Goal: Transaction & Acquisition: Purchase product/service

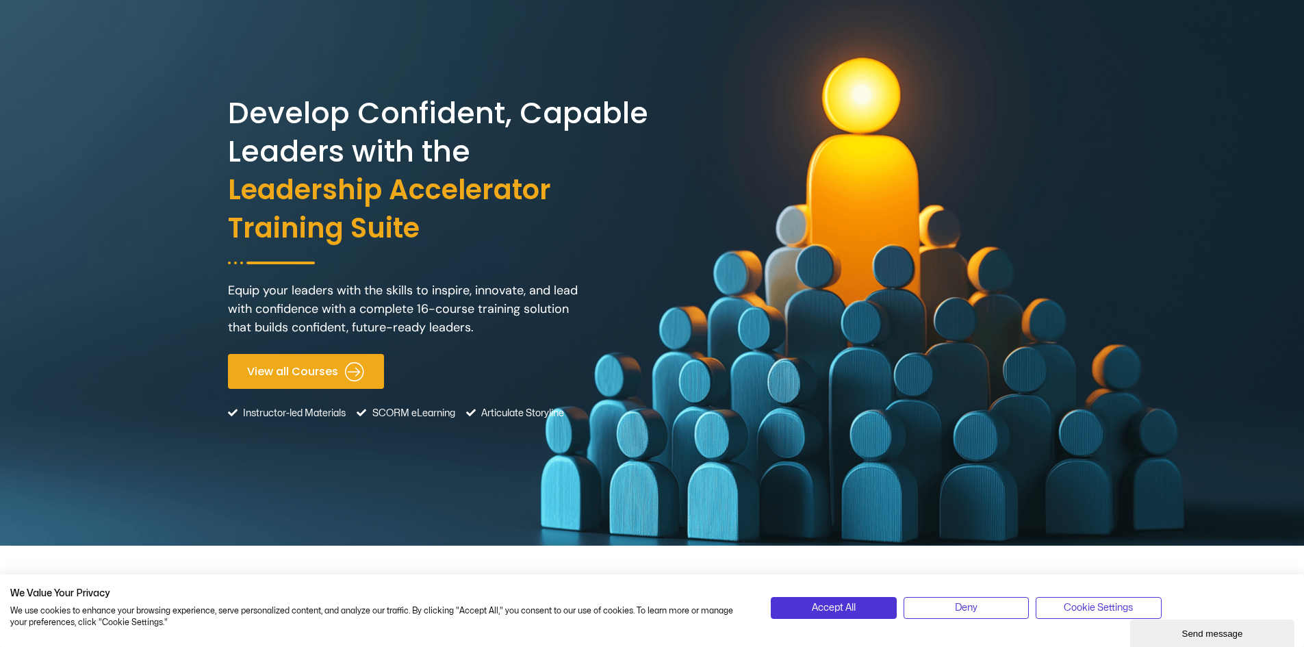
click at [318, 372] on span "View all Courses" at bounding box center [292, 371] width 91 height 13
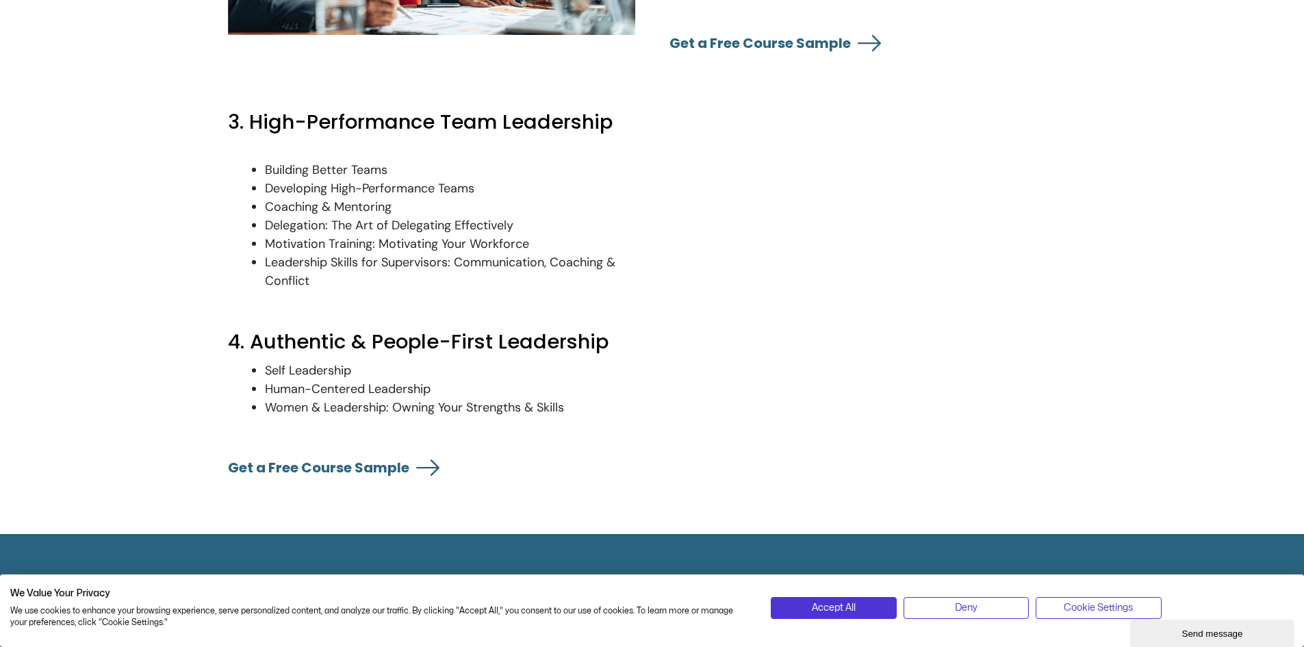
scroll to position [2497, 0]
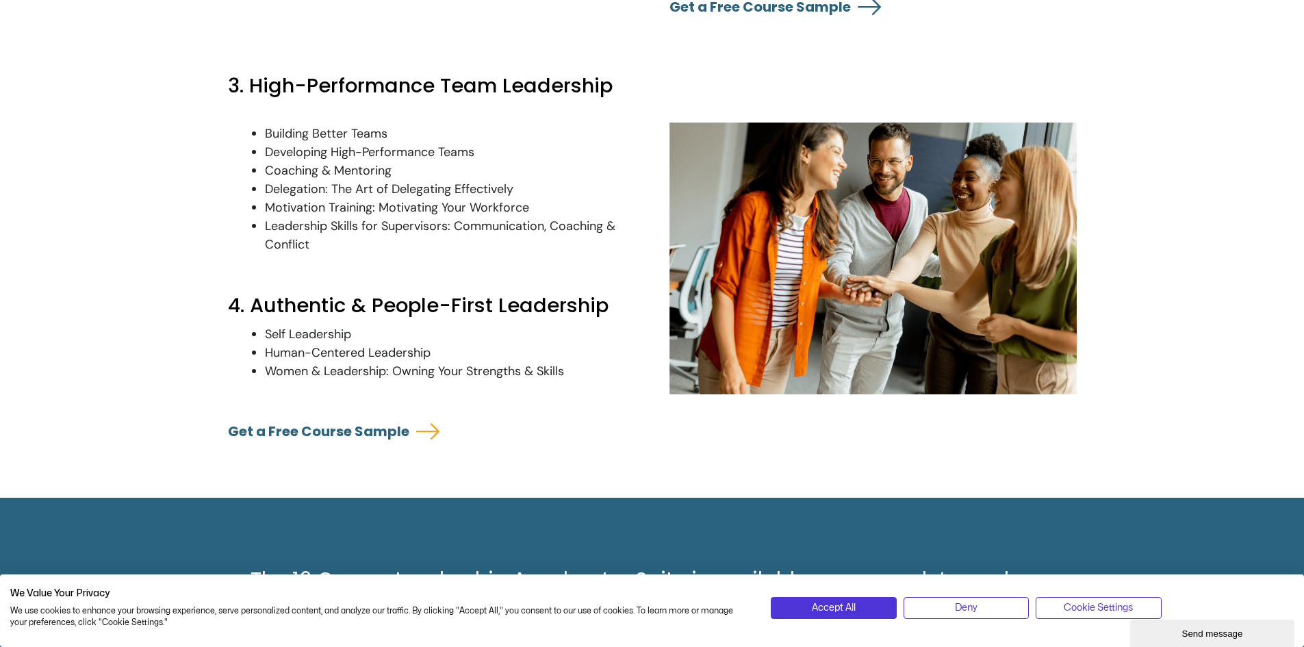
click at [398, 441] on link "Get a Free Course Sample" at bounding box center [318, 431] width 181 height 19
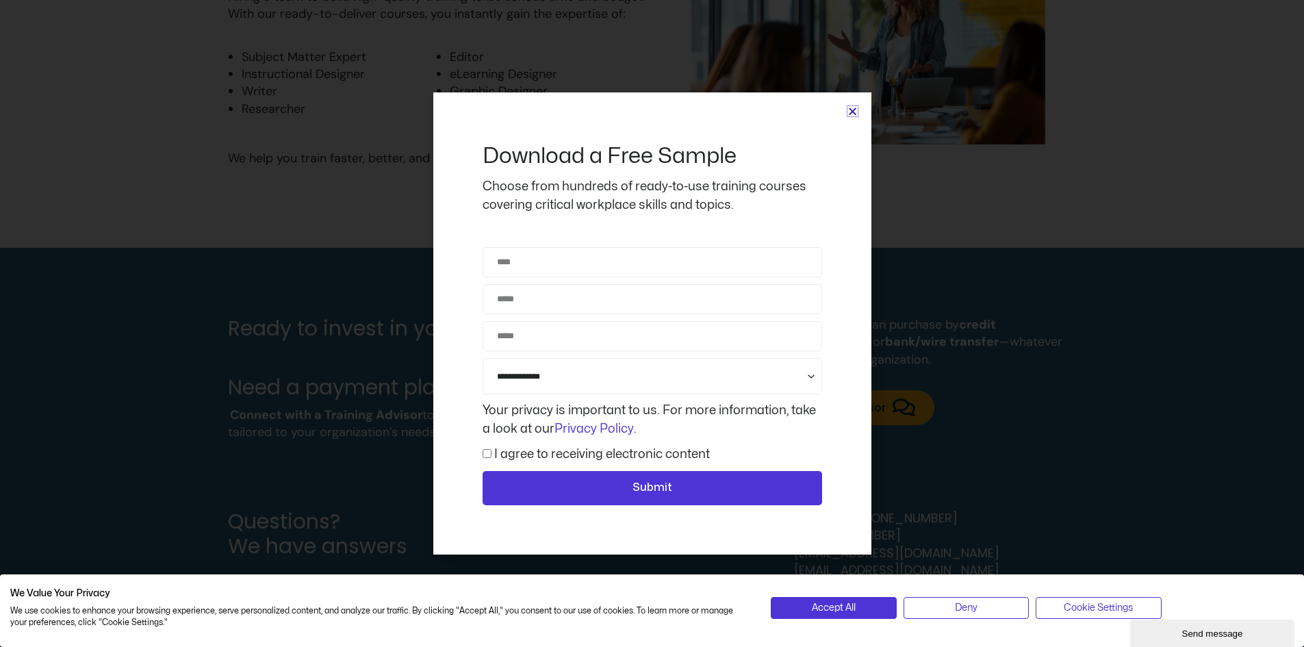
scroll to position [3733, 0]
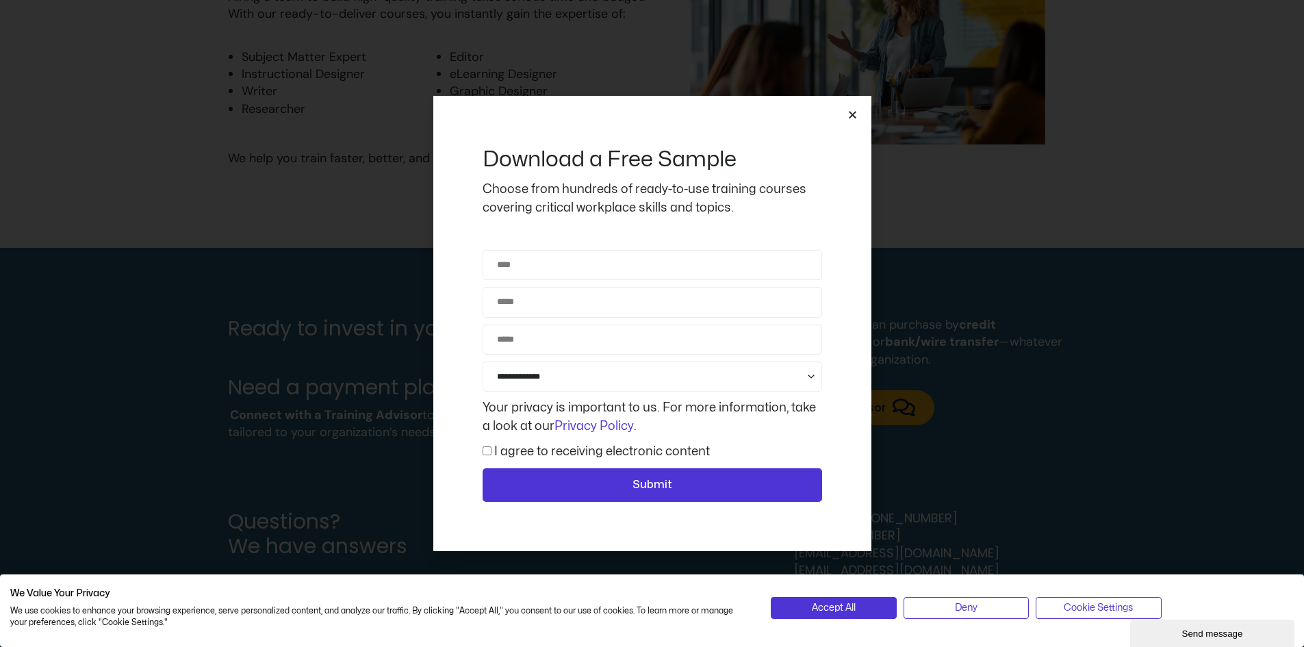
click at [848, 120] on div "**********" at bounding box center [652, 324] width 438 height 456
click at [850, 117] on icon "Close" at bounding box center [853, 115] width 10 height 10
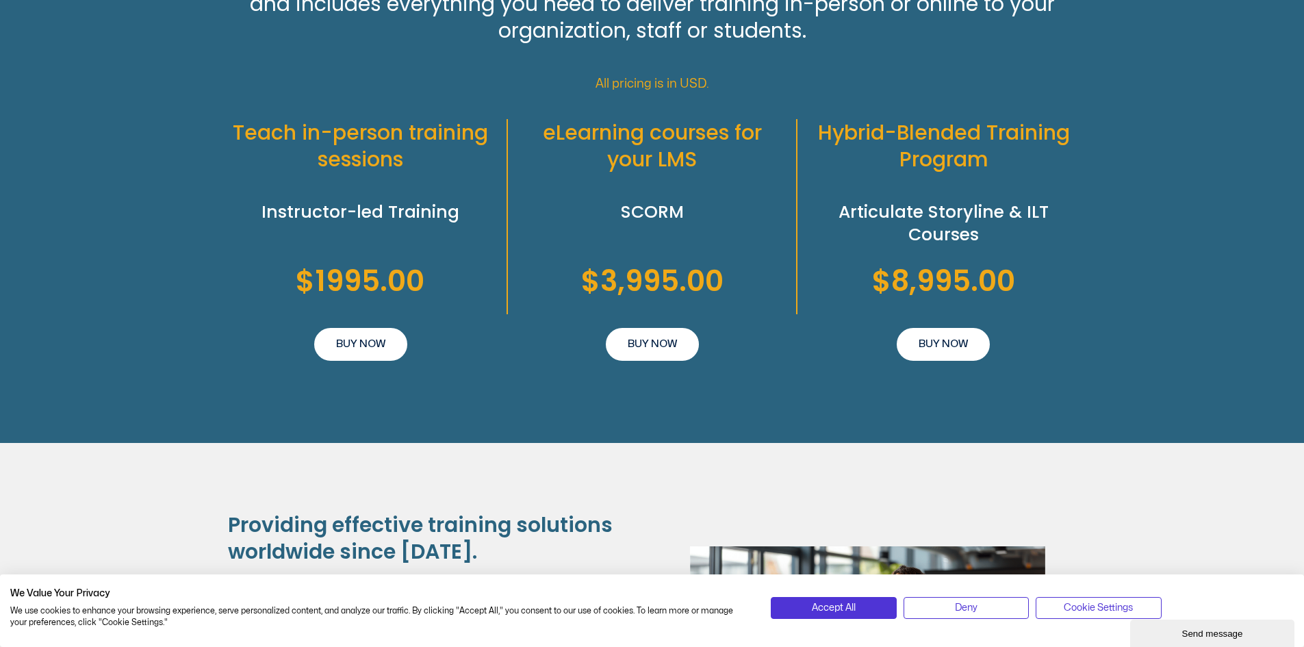
scroll to position [3100, 0]
click at [375, 352] on span "BUY NOW" at bounding box center [360, 343] width 49 height 16
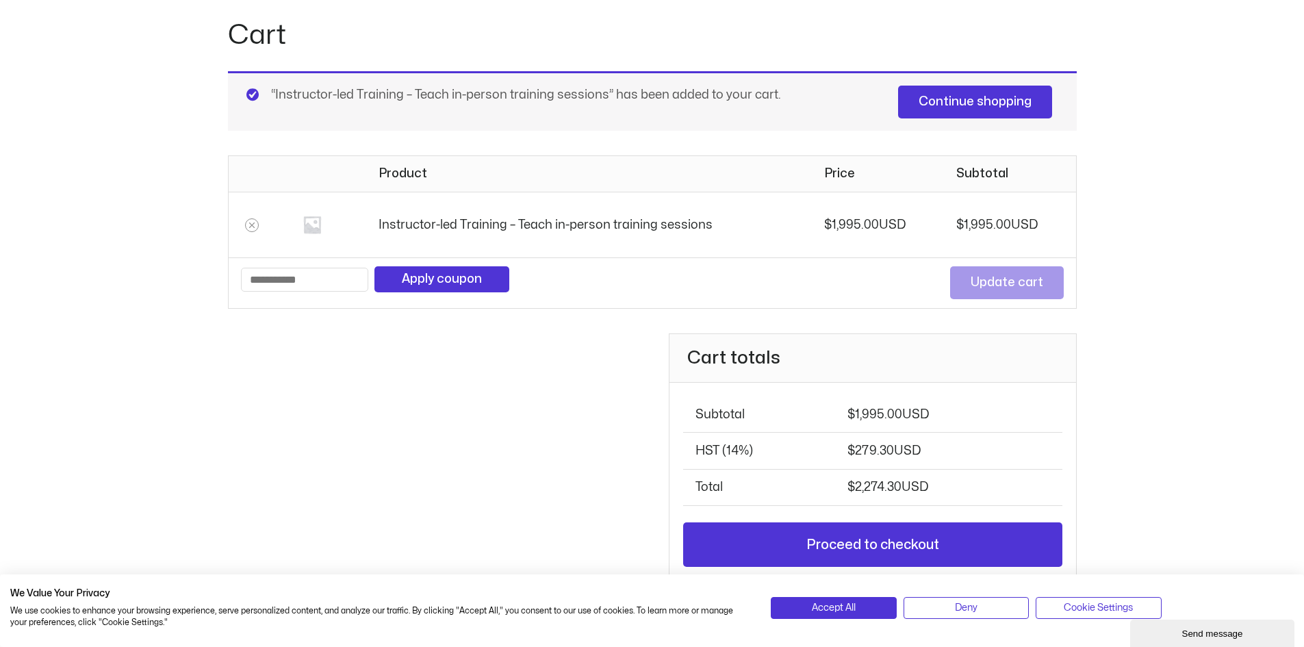
scroll to position [174, 0]
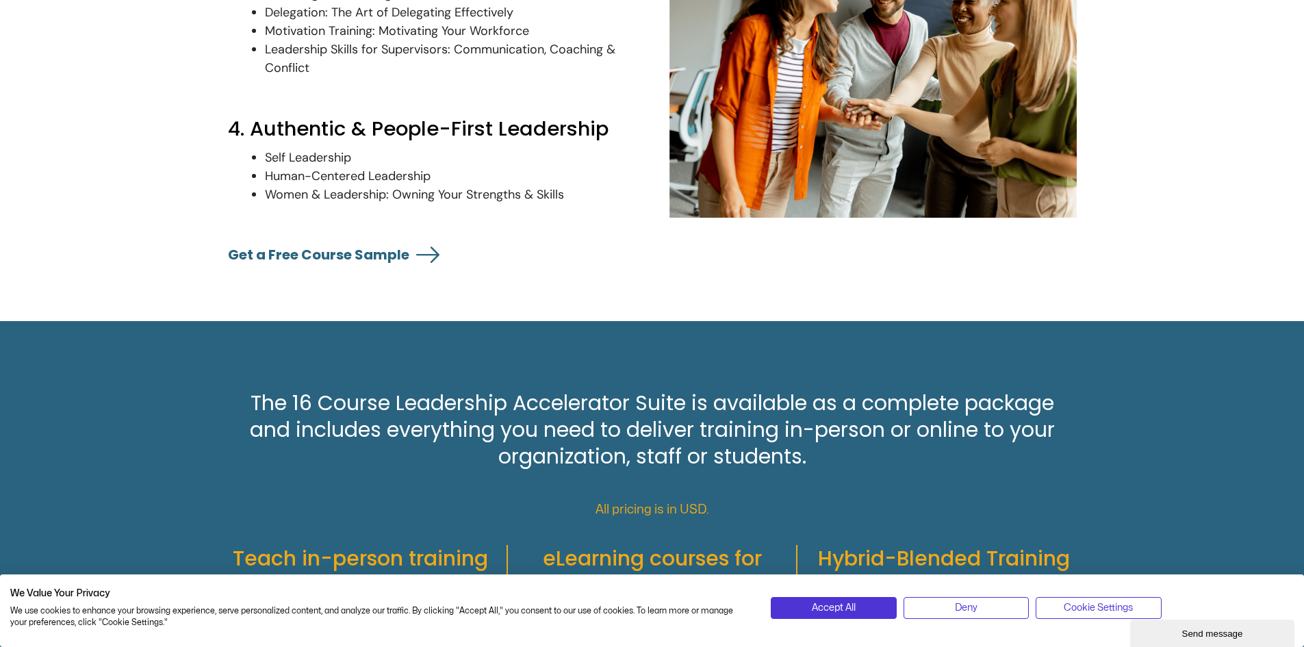
scroll to position [2637, 0]
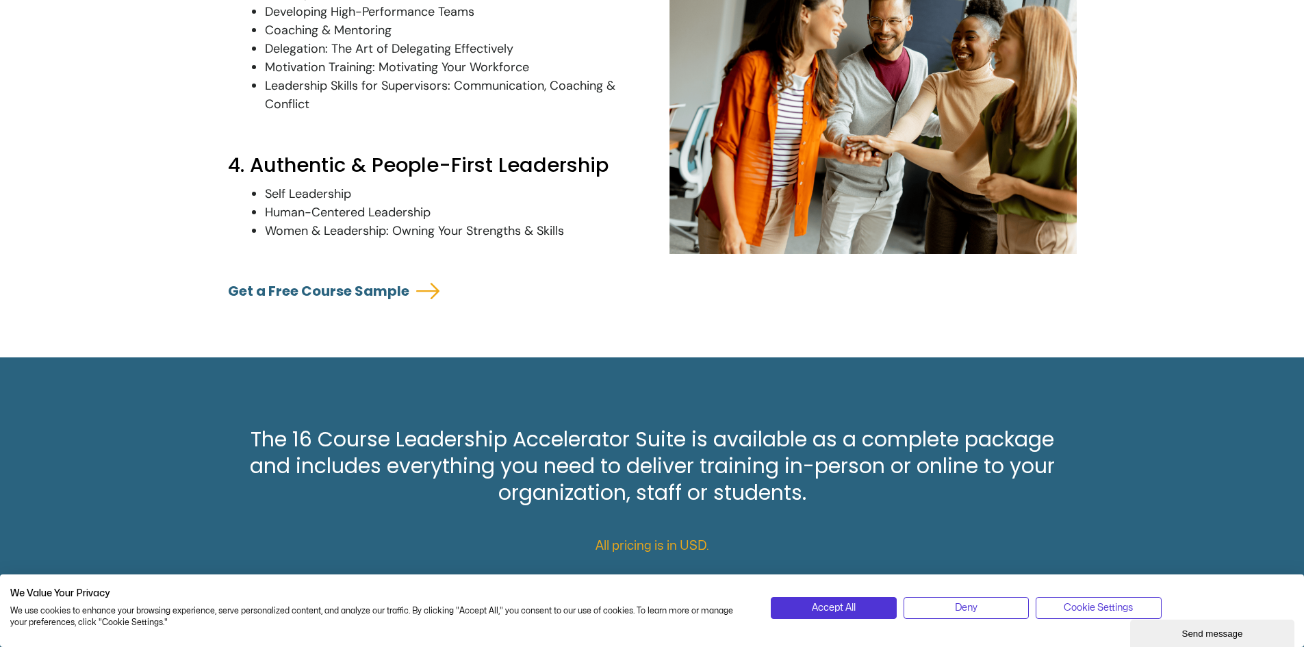
click at [309, 301] on link "Get a Free Course Sample" at bounding box center [318, 290] width 181 height 19
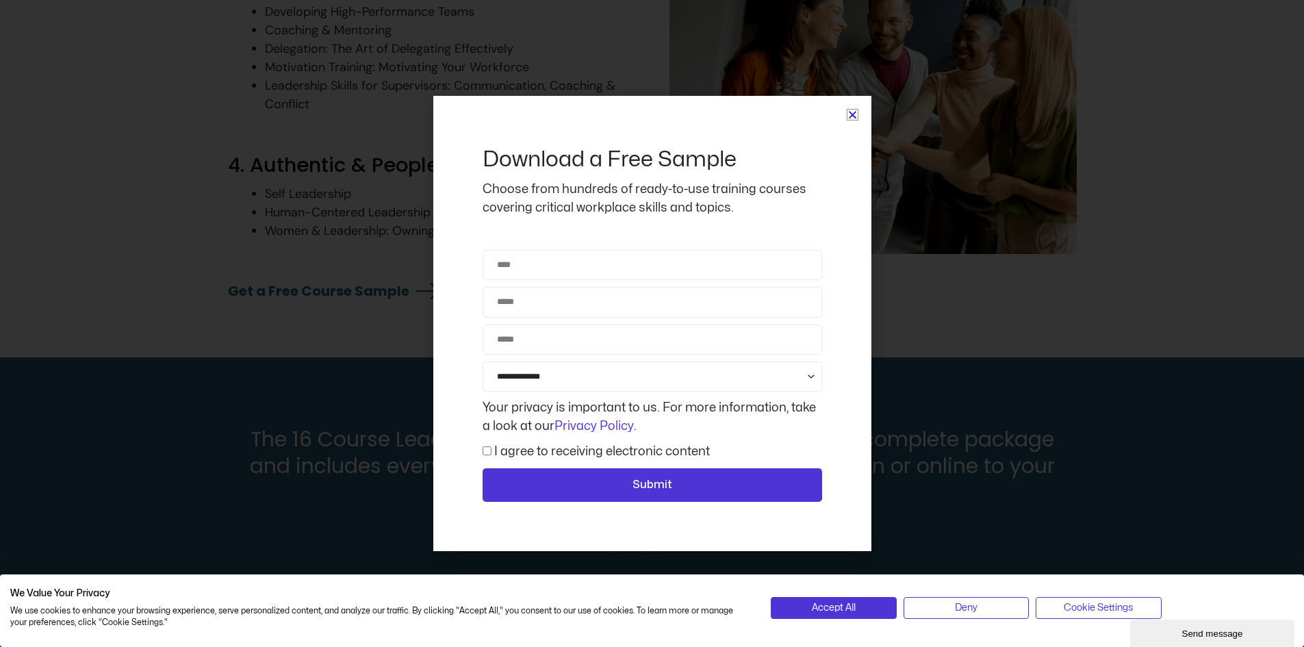
click at [850, 120] on div "**********" at bounding box center [652, 324] width 438 height 456
click at [850, 116] on icon "Close" at bounding box center [853, 115] width 10 height 10
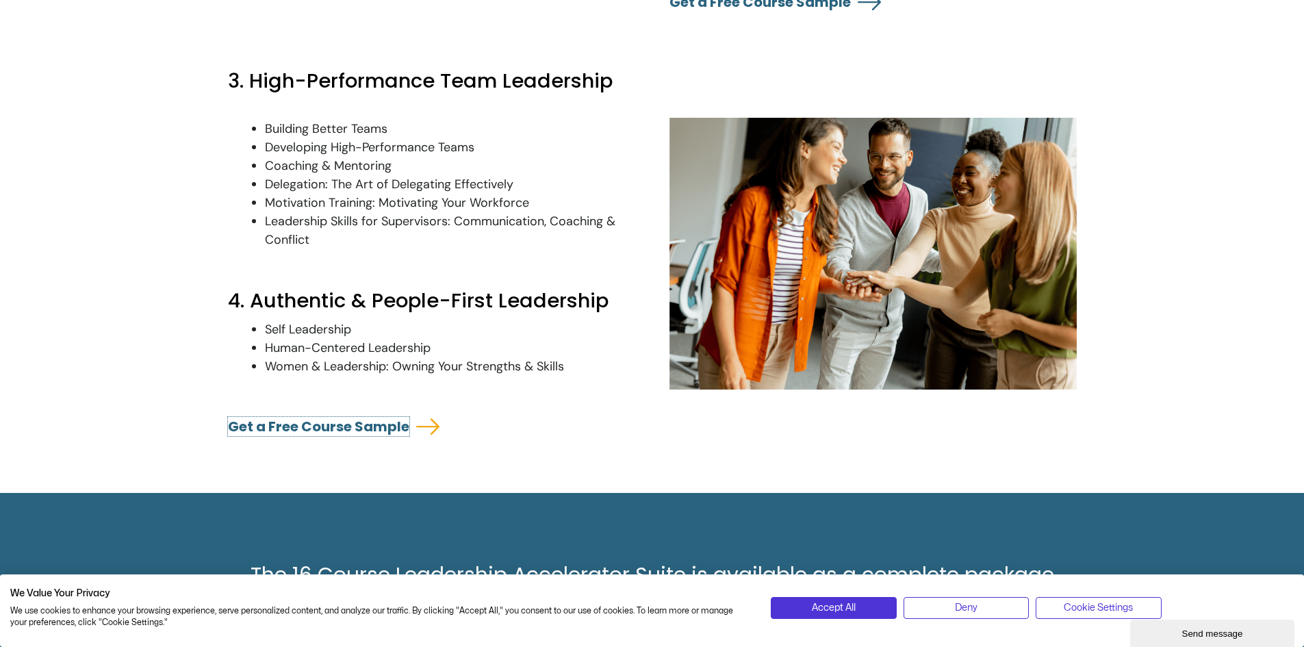
scroll to position [2500, 0]
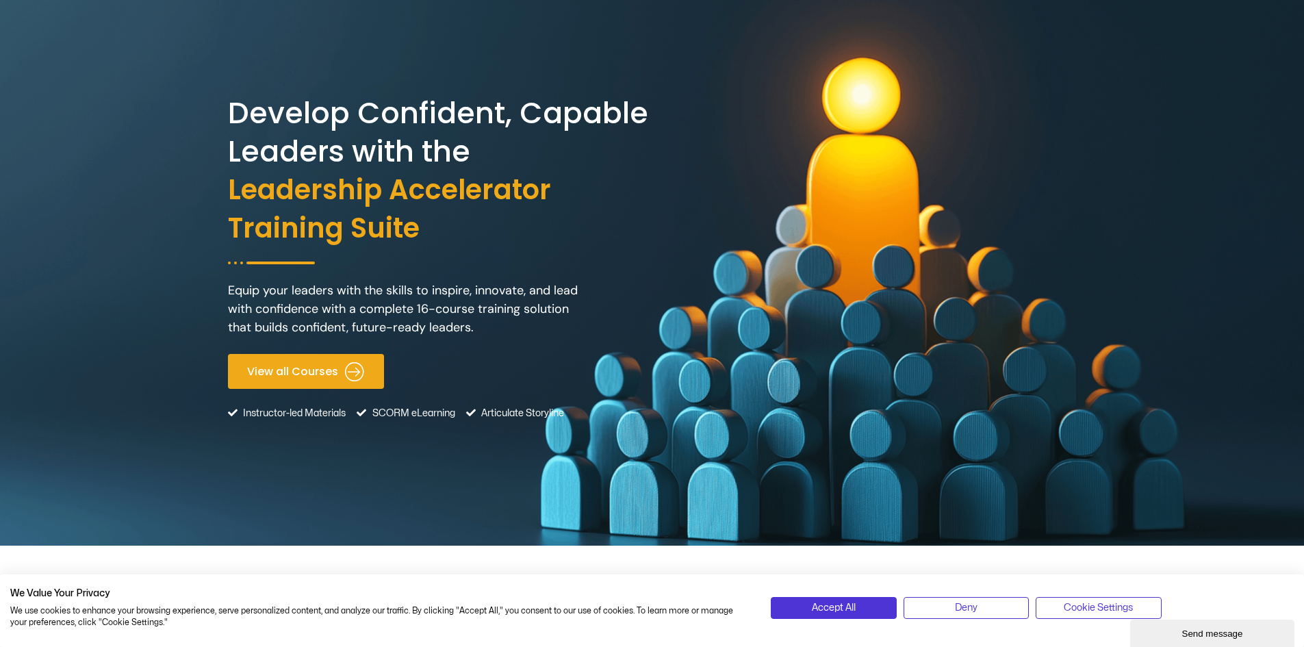
click at [286, 372] on span "View all Courses" at bounding box center [292, 371] width 91 height 13
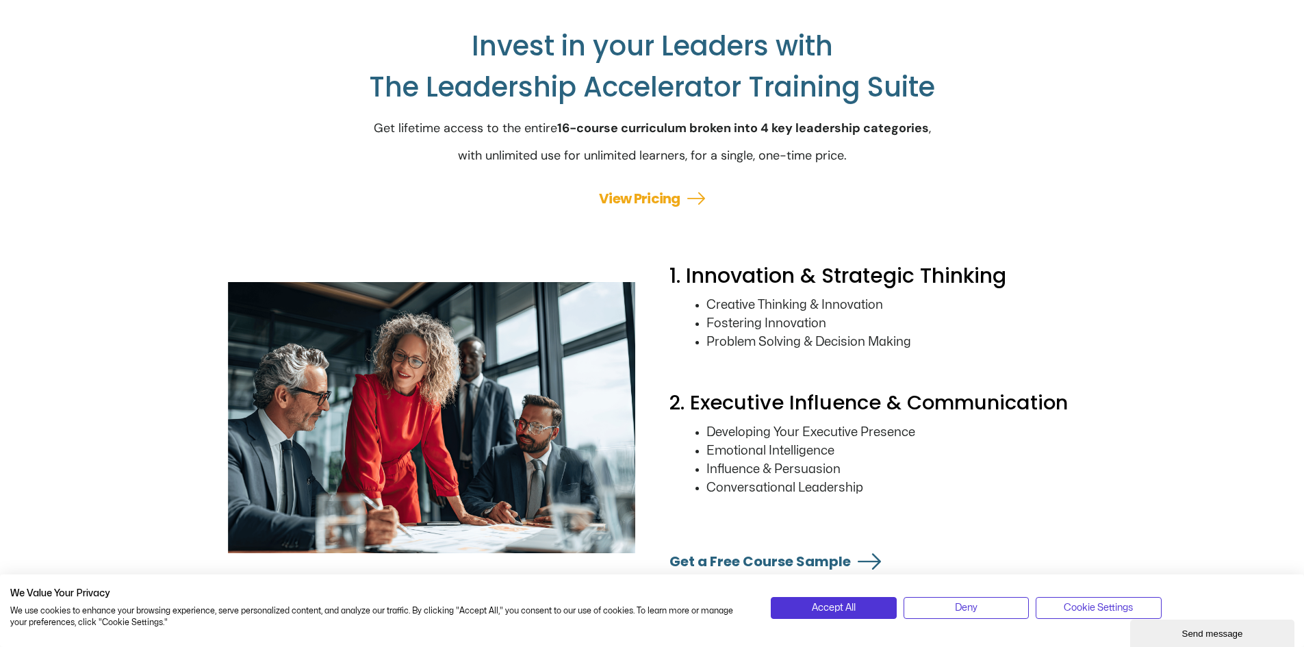
scroll to position [1949, 0]
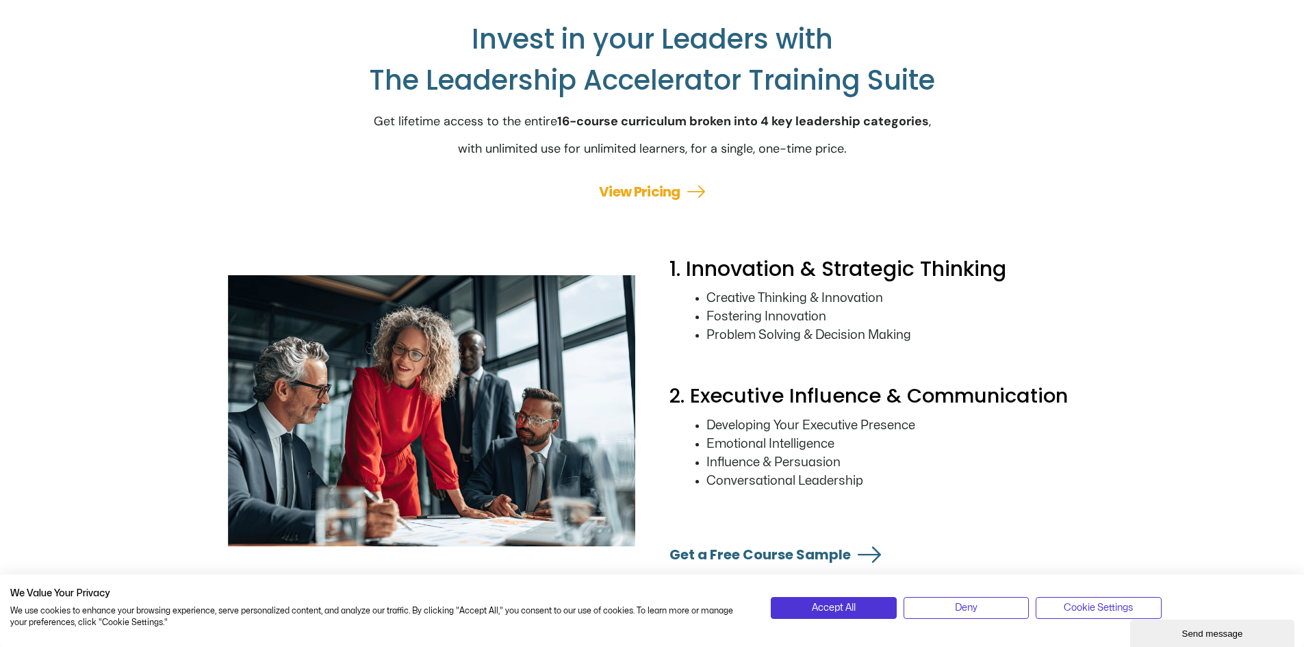
click at [615, 201] on link "View Pricing" at bounding box center [639, 191] width 81 height 19
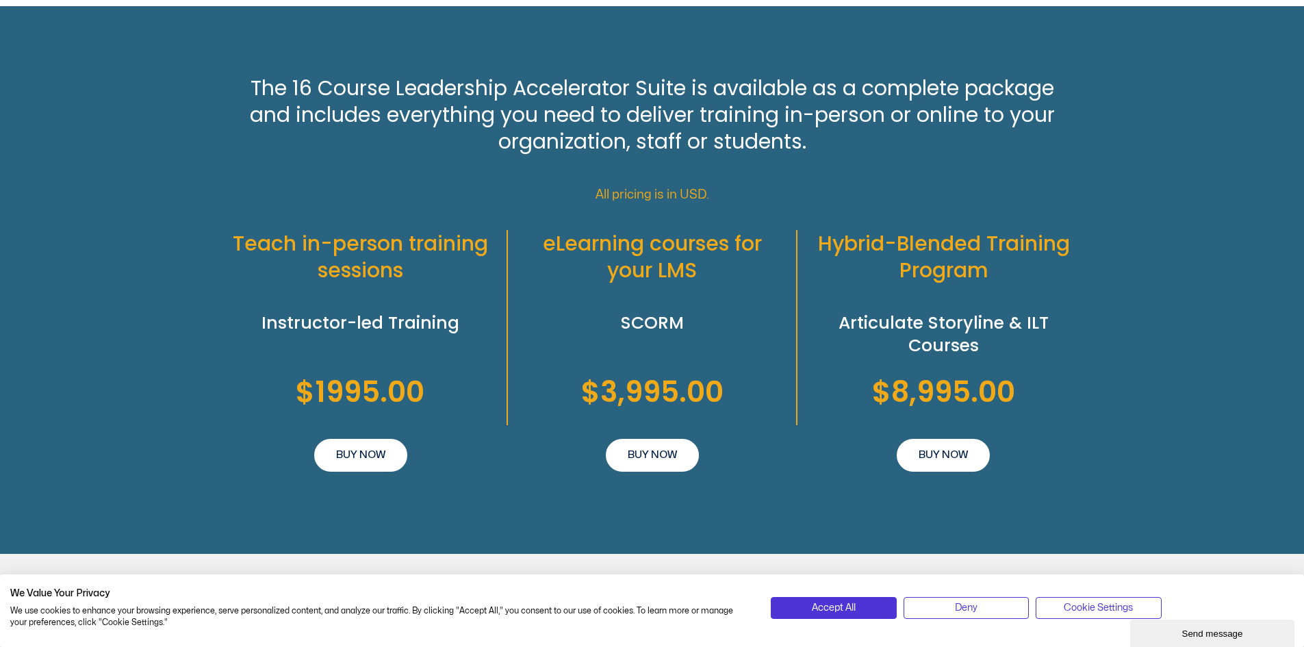
scroll to position [3011, 0]
